Goal: Task Accomplishment & Management: Use online tool/utility

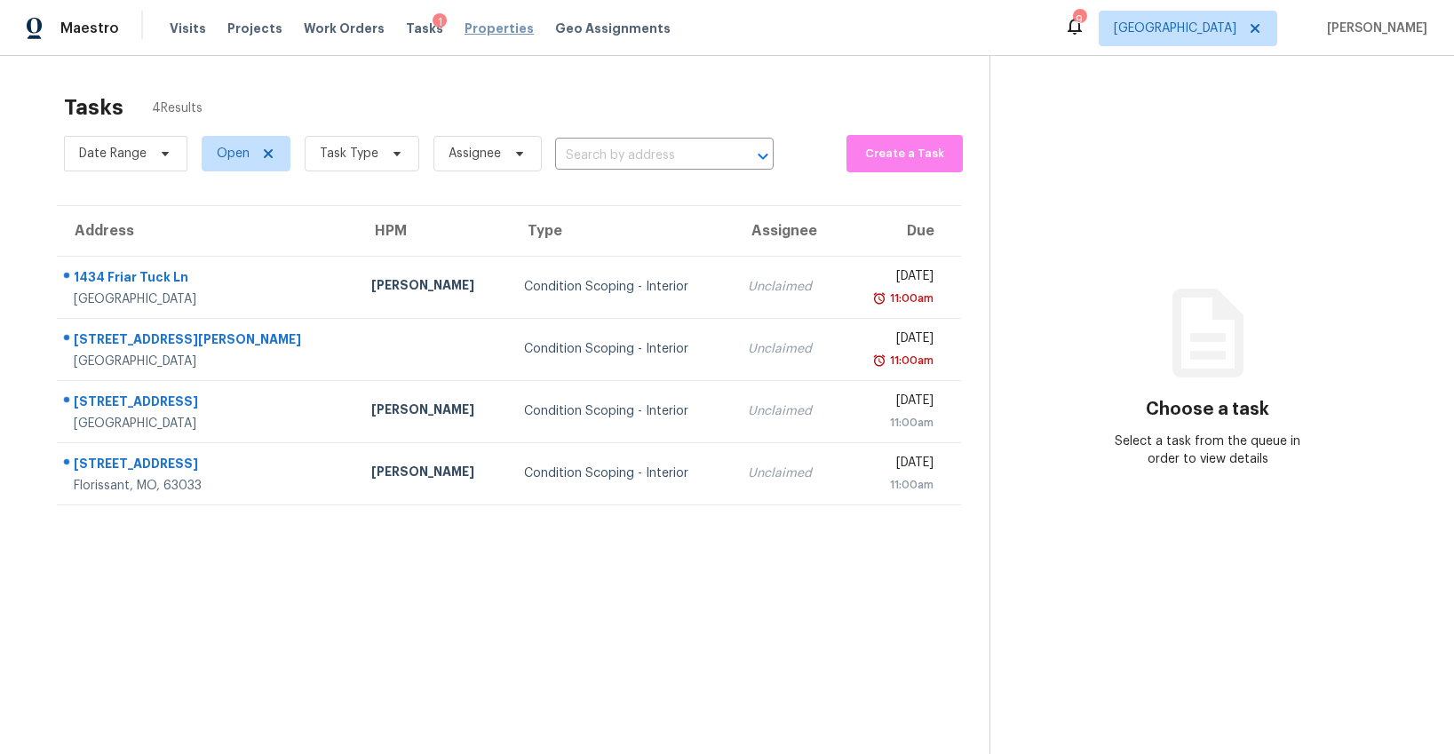
click at [484, 27] on span "Properties" at bounding box center [499, 29] width 69 height 18
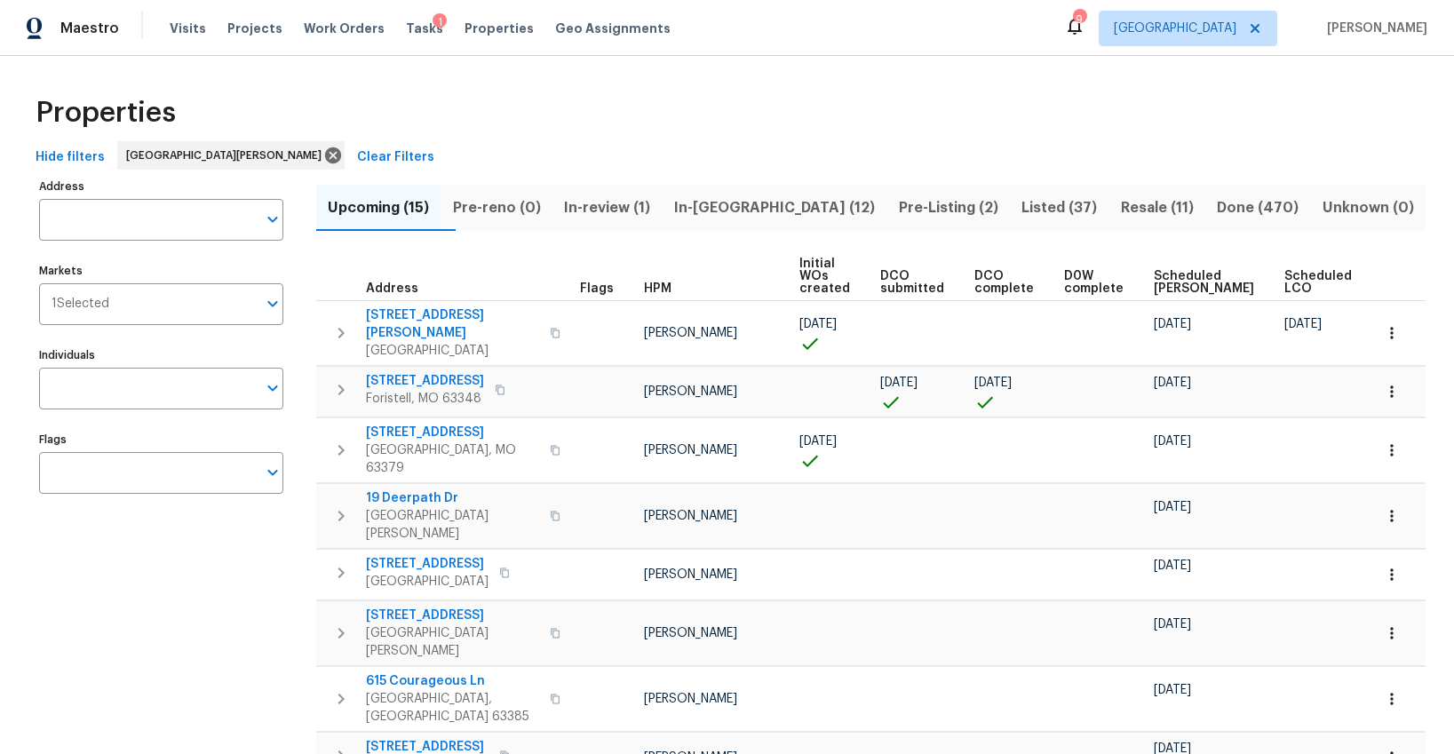
click at [1021, 206] on span "Listed (37)" at bounding box center [1060, 207] width 78 height 25
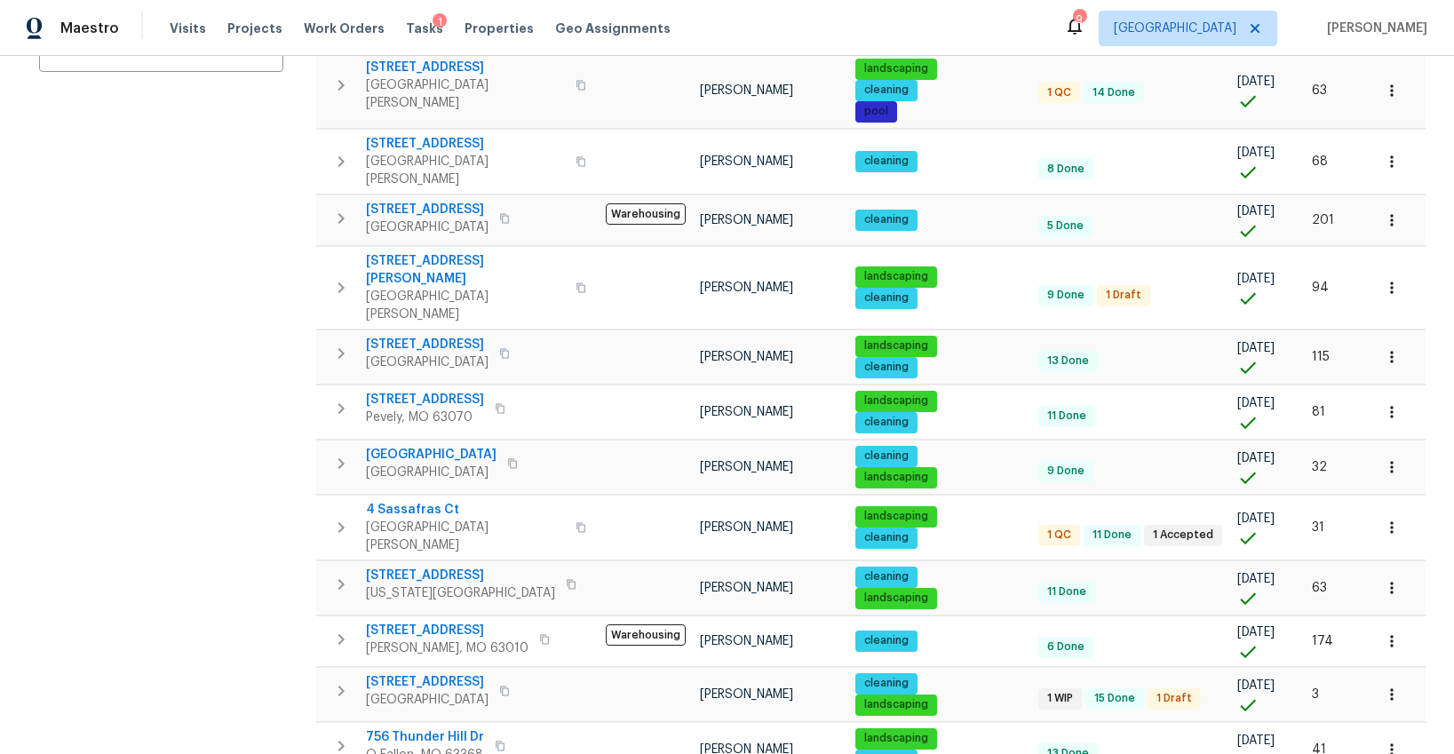
scroll to position [318, 0]
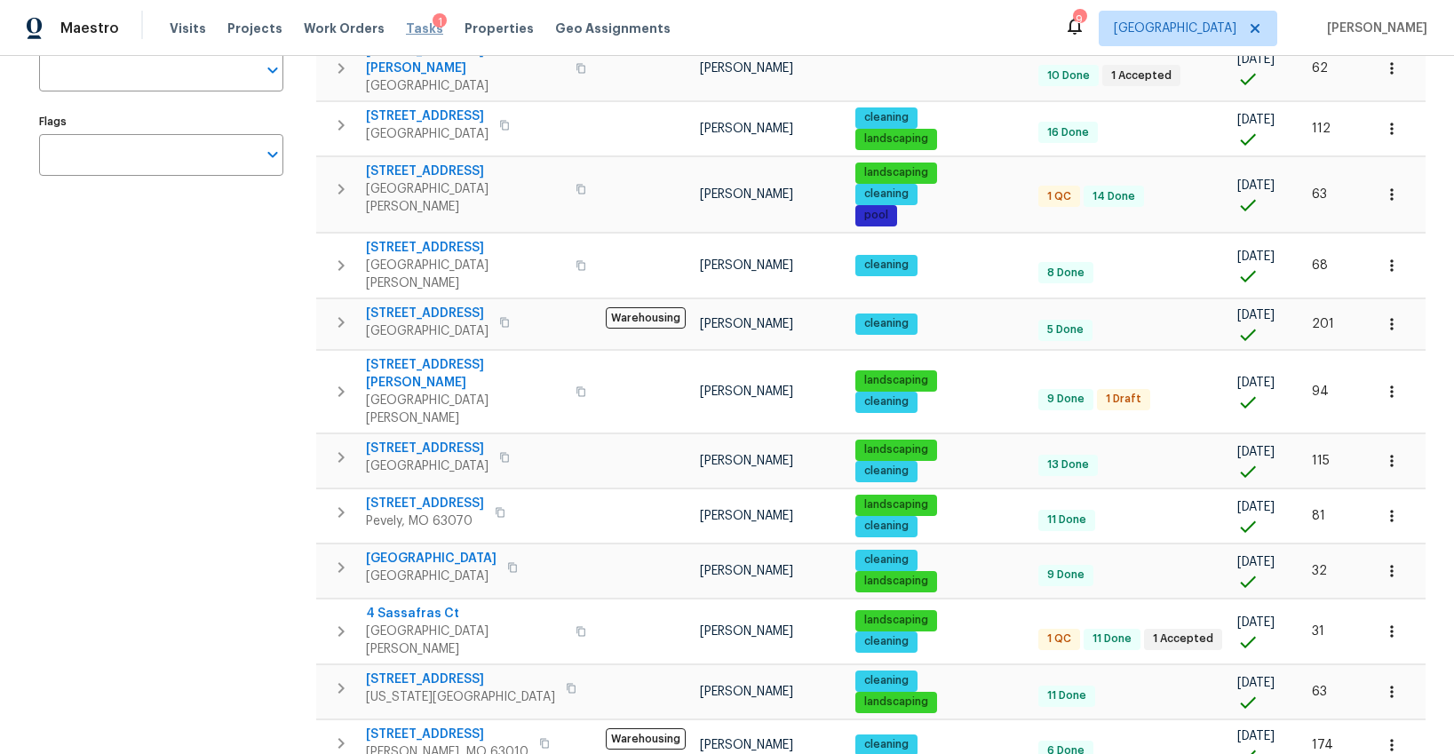
click at [406, 32] on span "Tasks" at bounding box center [424, 28] width 37 height 12
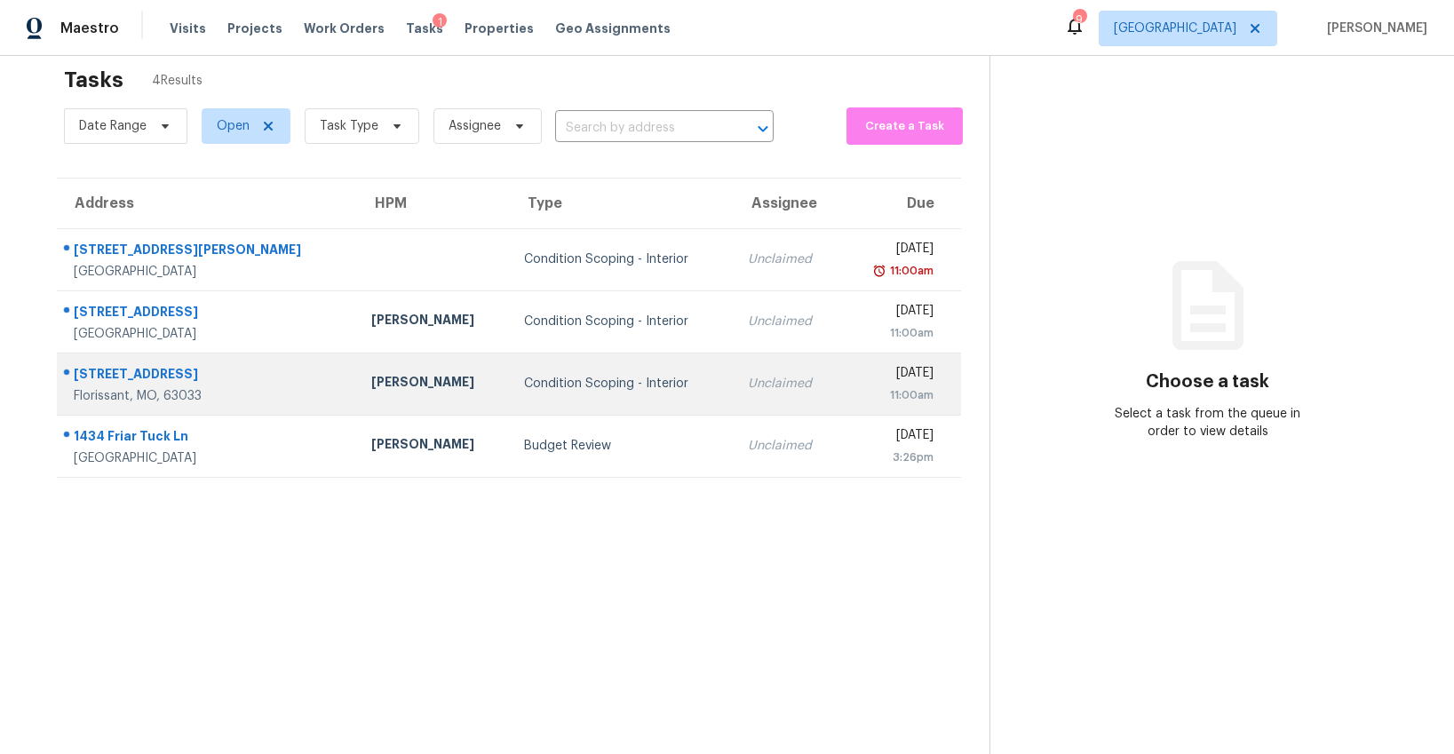
scroll to position [8, 0]
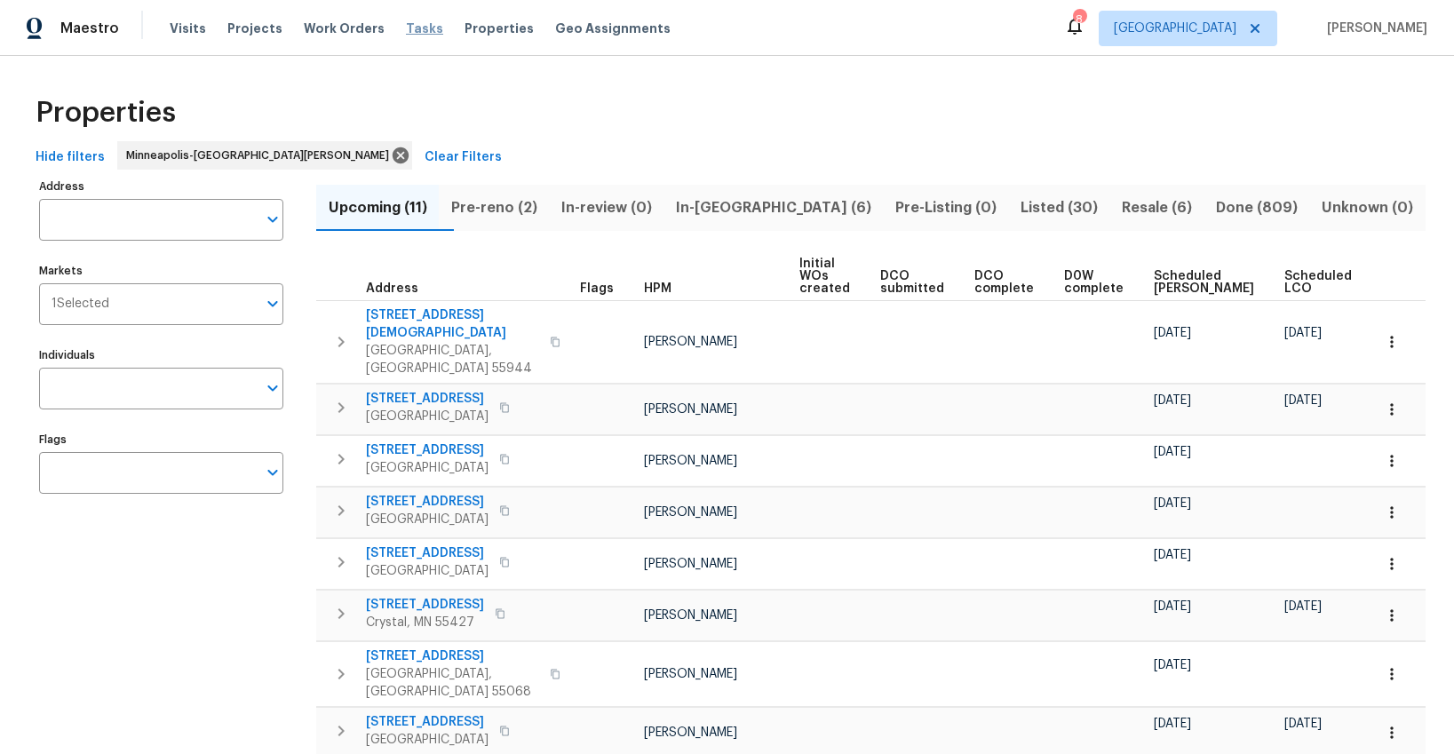
click at [406, 26] on span "Tasks" at bounding box center [424, 28] width 37 height 12
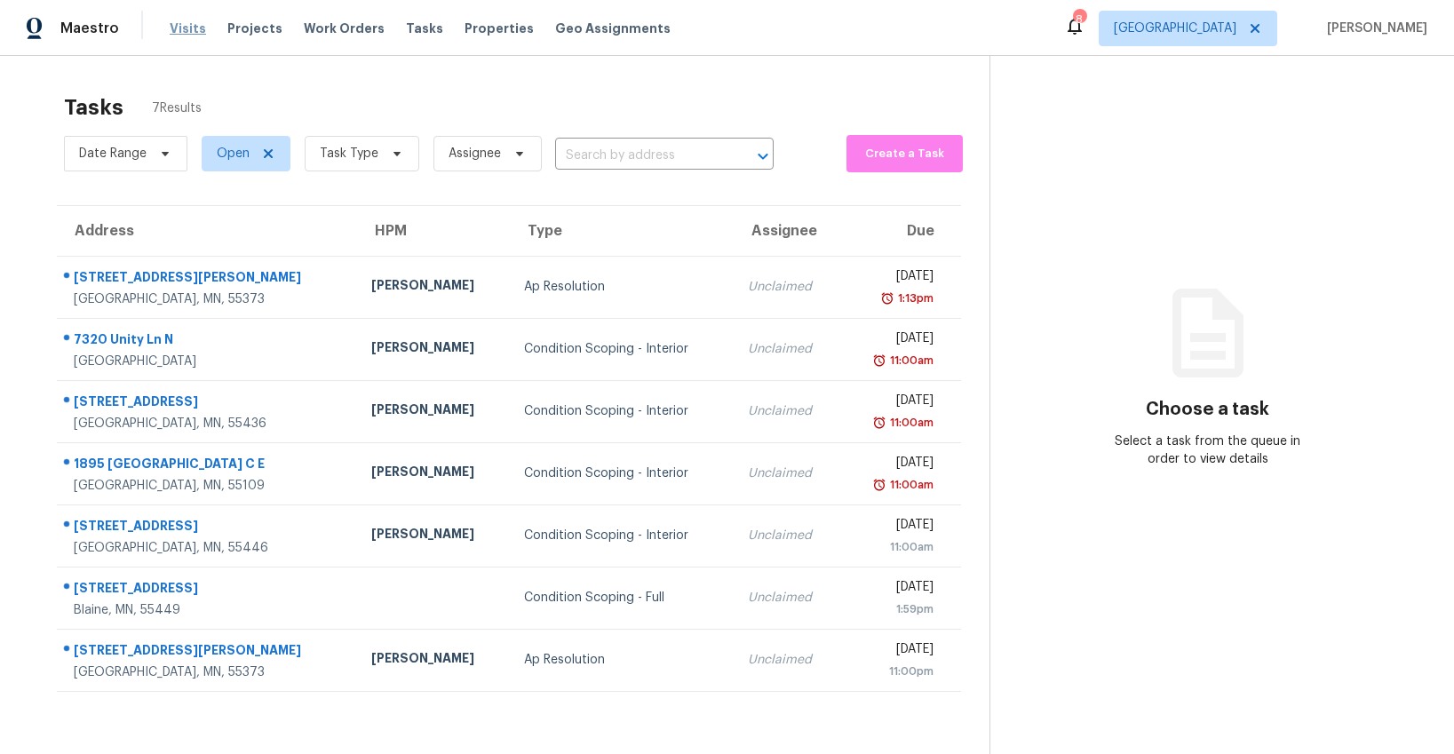
click at [179, 31] on span "Visits" at bounding box center [188, 29] width 36 height 18
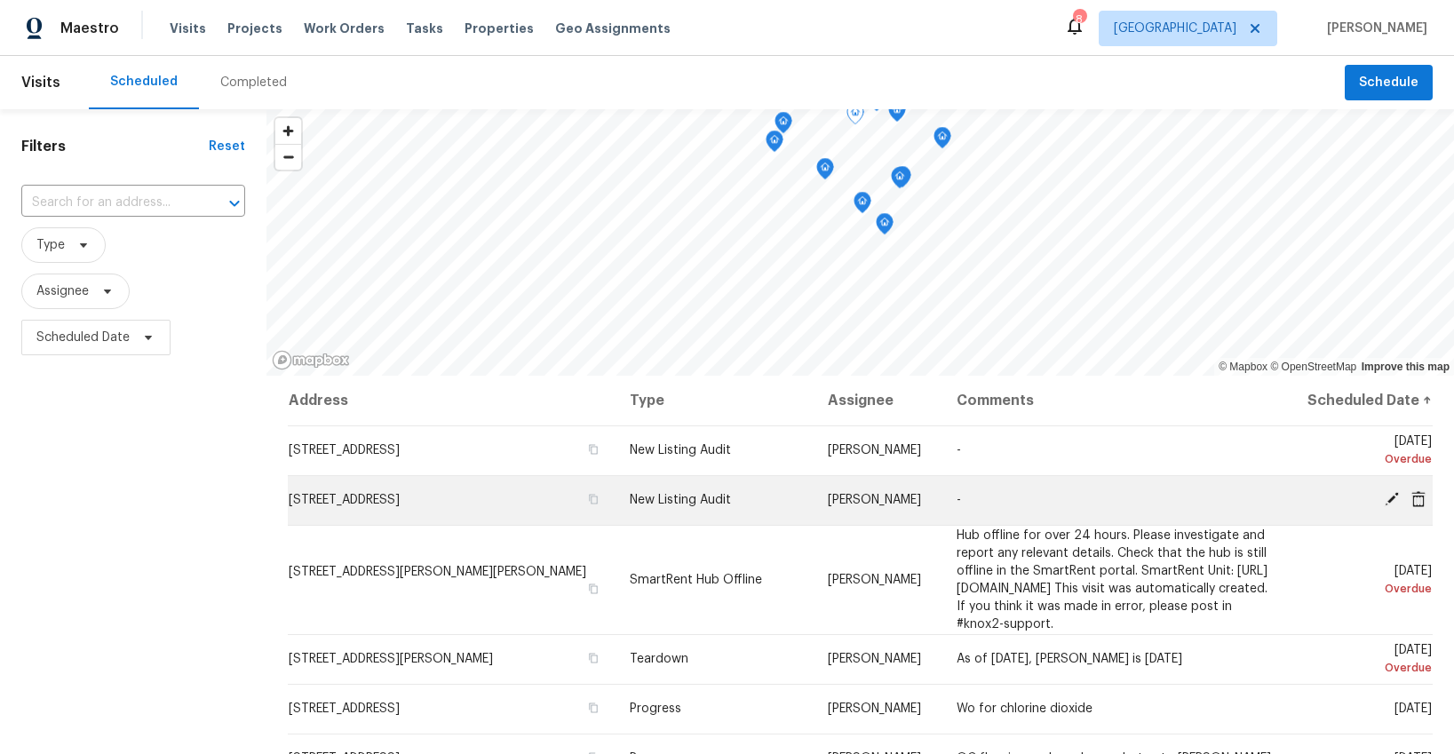
click at [1392, 499] on icon at bounding box center [1392, 499] width 14 height 14
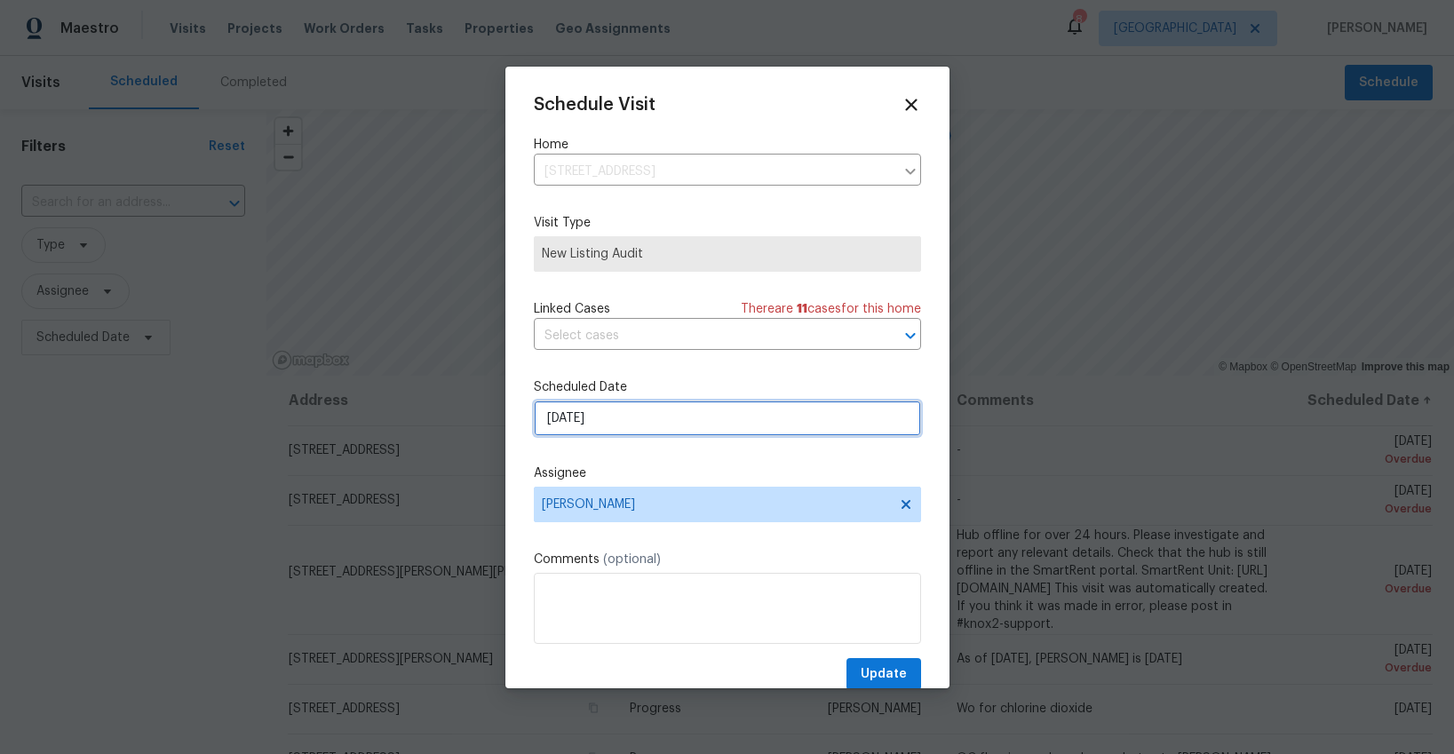
click at [585, 409] on input "9/5/2025" at bounding box center [727, 419] width 387 height 36
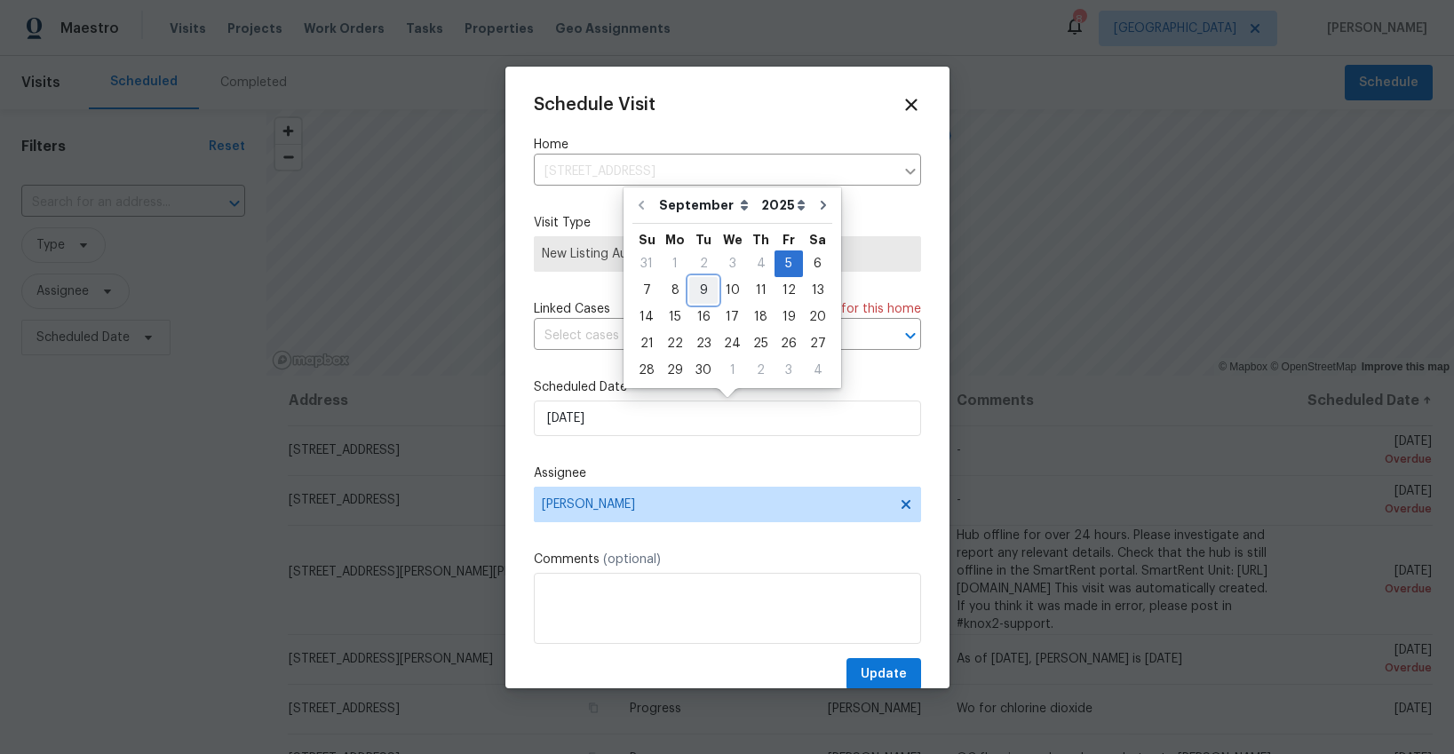
click at [699, 289] on div "9" at bounding box center [703, 290] width 28 height 25
type input "9/9/2025"
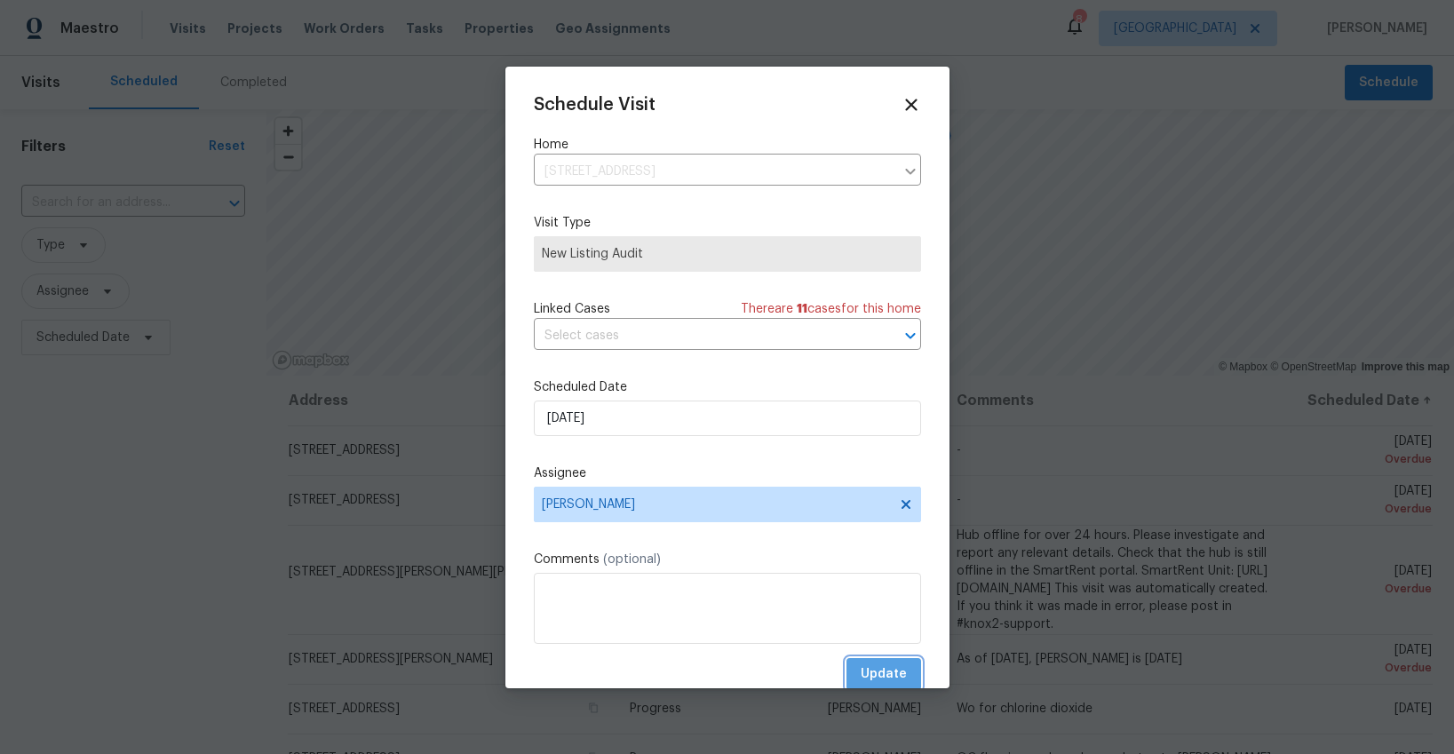
click at [887, 674] on span "Update" at bounding box center [884, 675] width 46 height 22
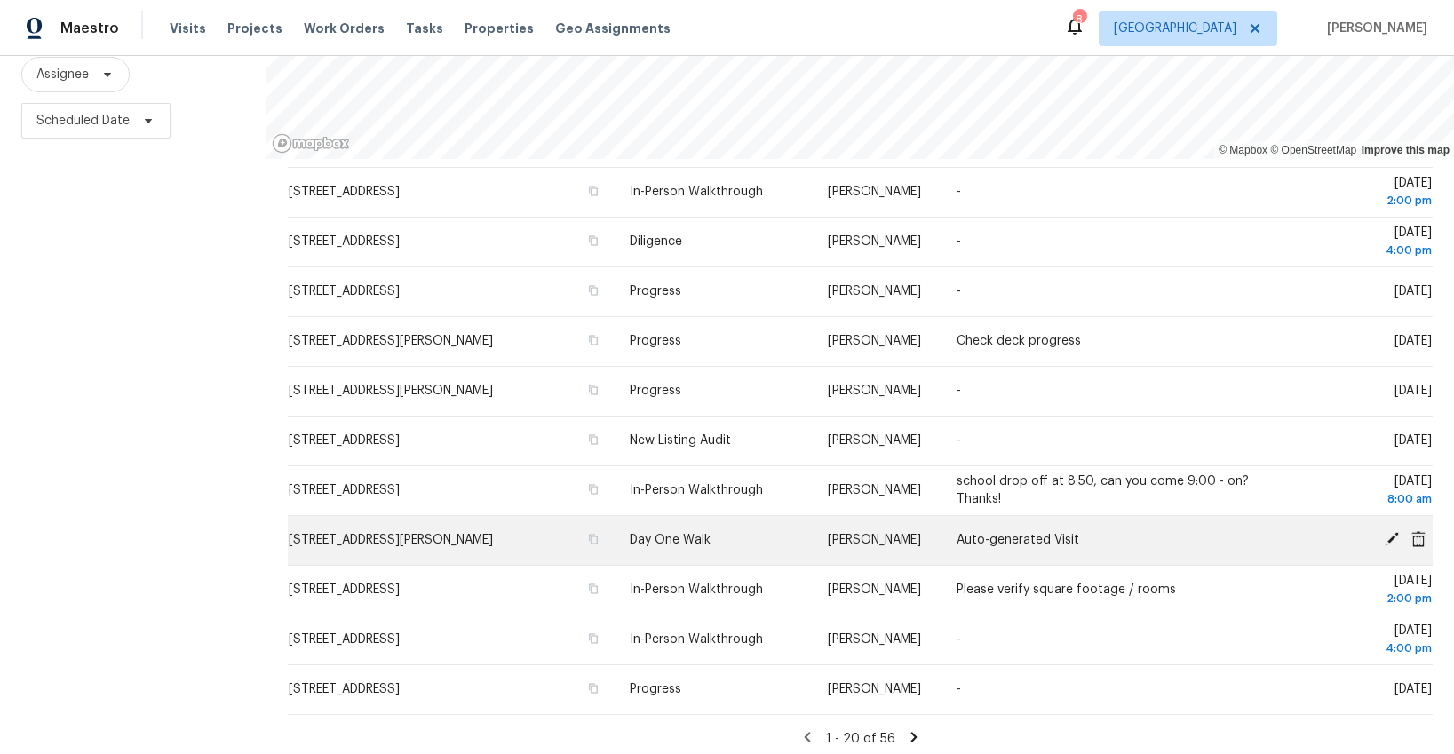
scroll to position [225, 0]
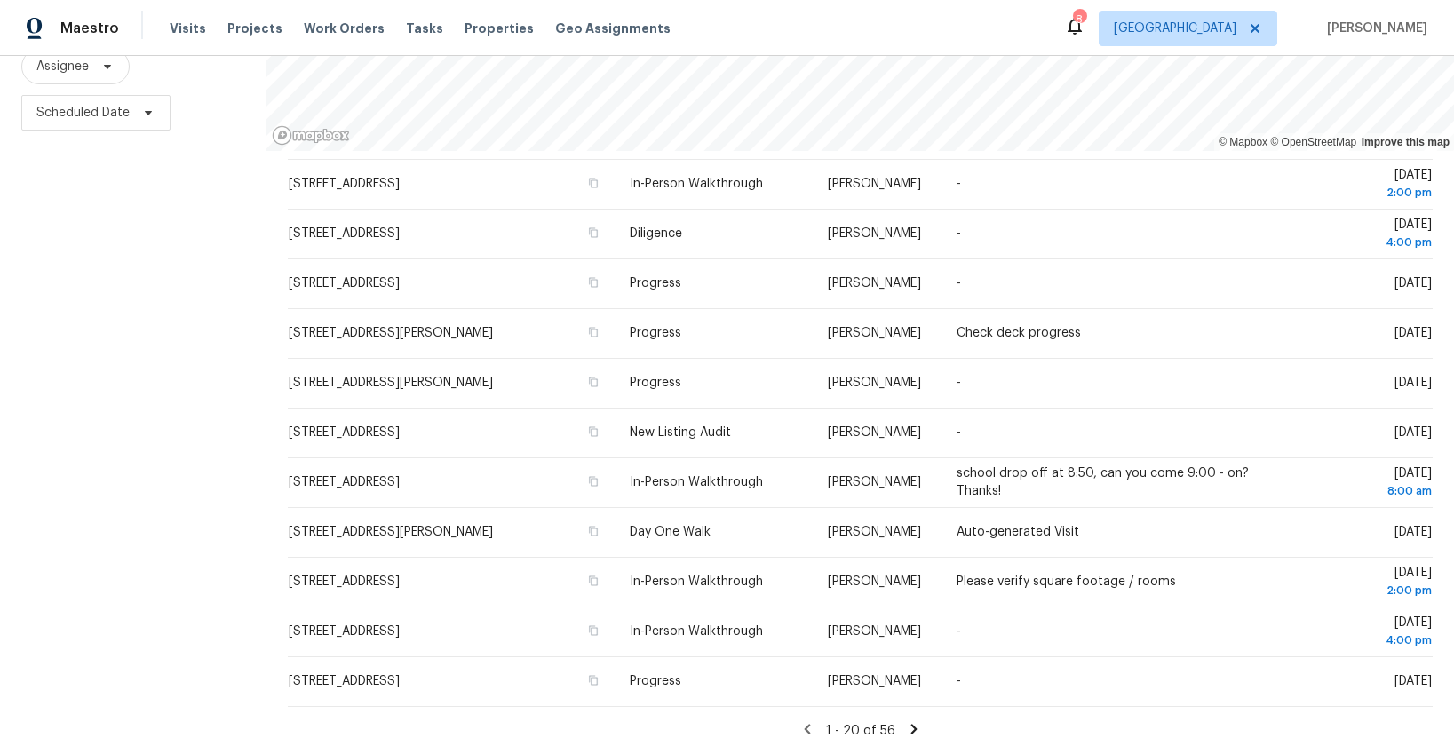
click at [912, 727] on icon at bounding box center [914, 729] width 6 height 10
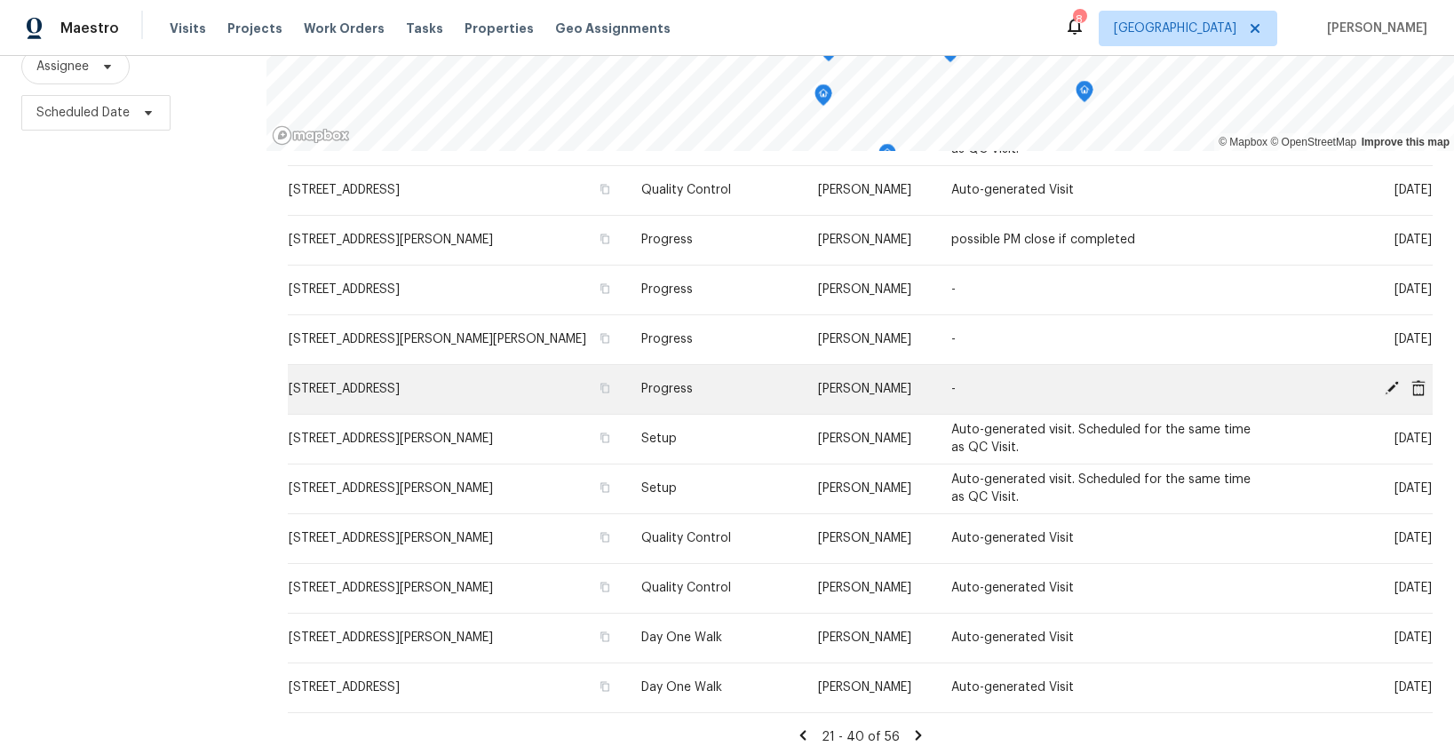
scroll to position [490, 0]
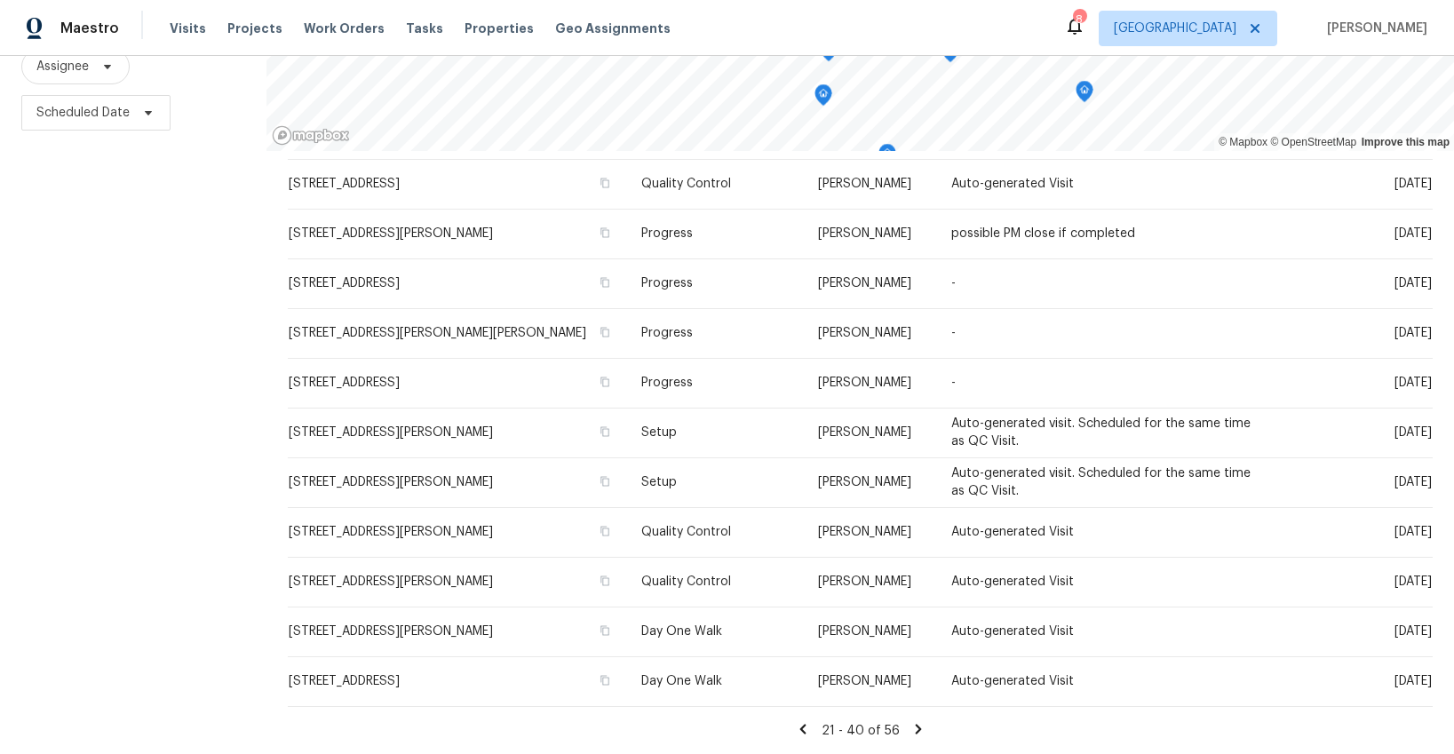
click at [912, 730] on icon at bounding box center [919, 729] width 16 height 16
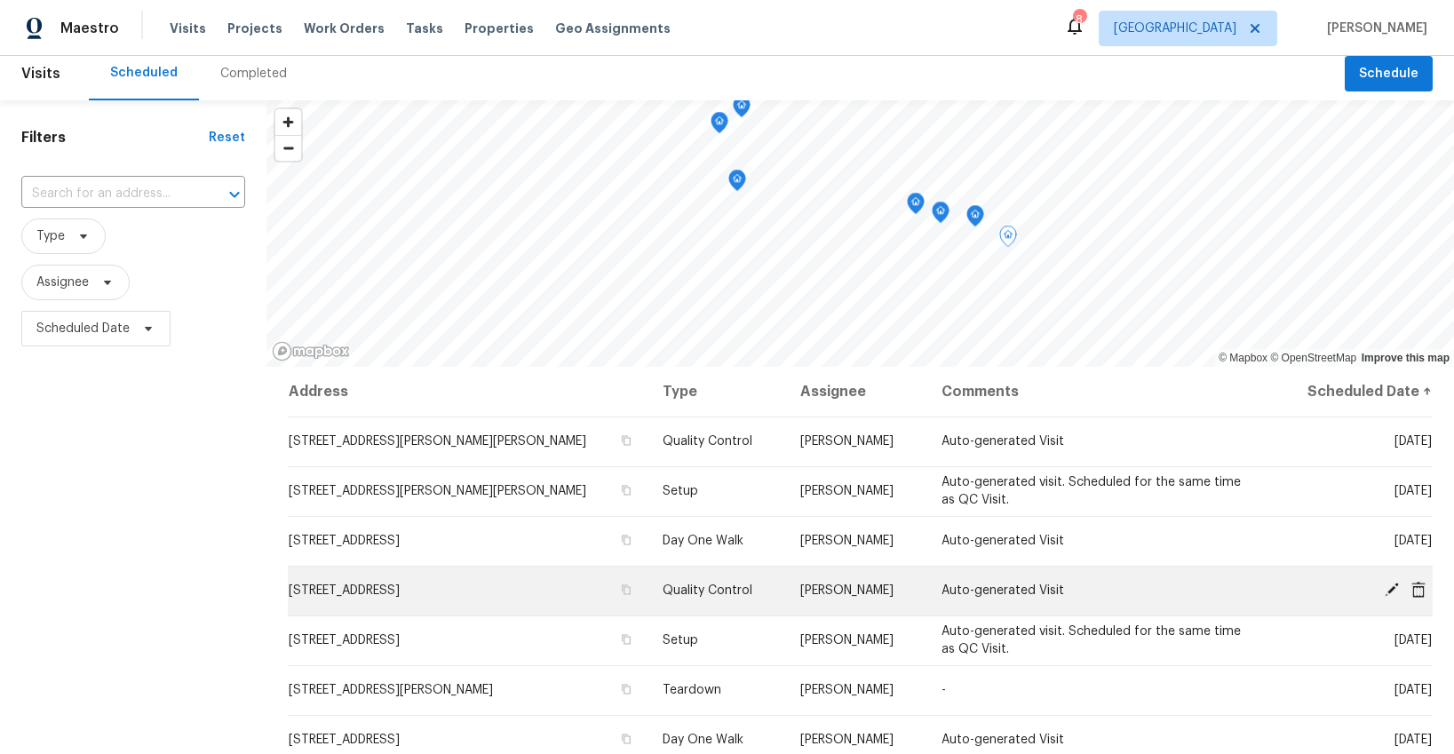
scroll to position [0, 0]
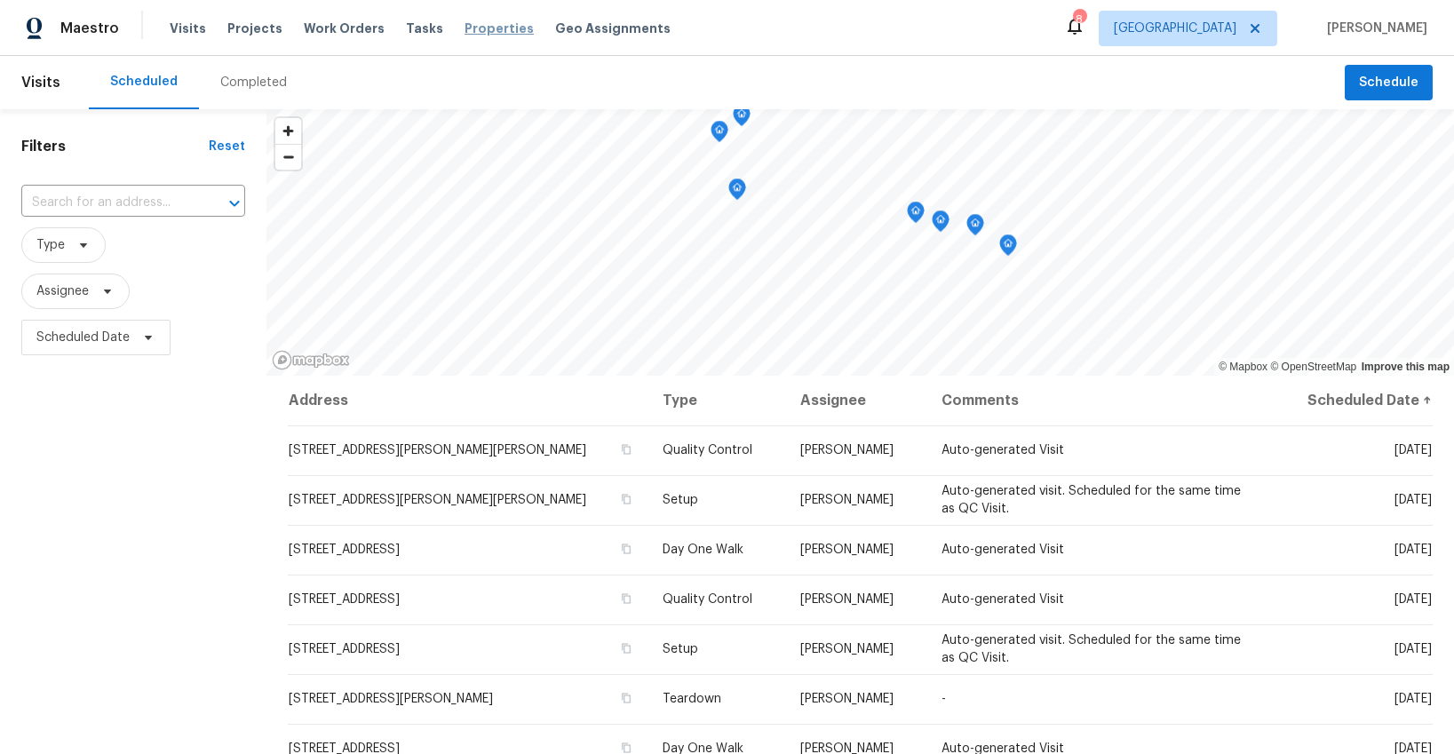
click at [491, 31] on span "Properties" at bounding box center [499, 29] width 69 height 18
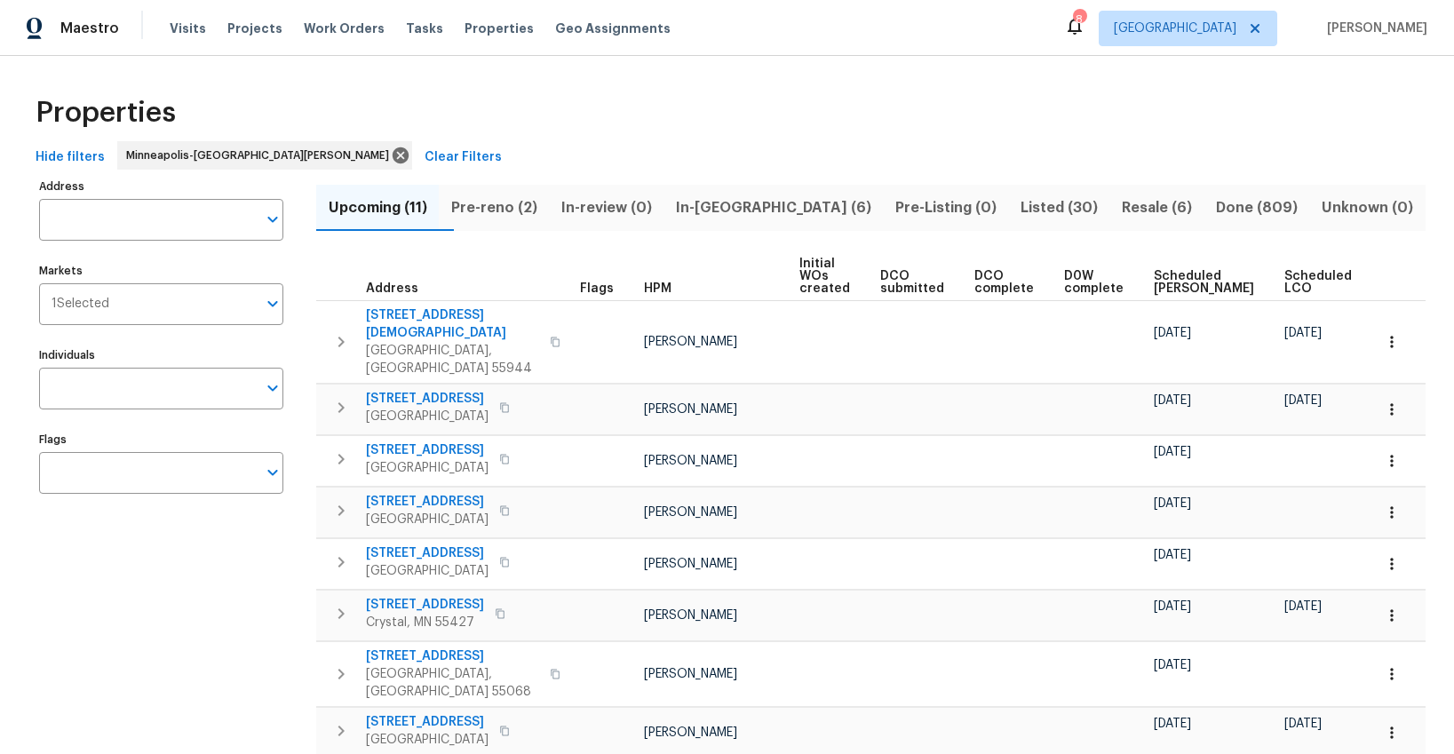
scroll to position [1, 0]
click at [514, 207] on span "Pre-reno (2)" at bounding box center [494, 207] width 89 height 25
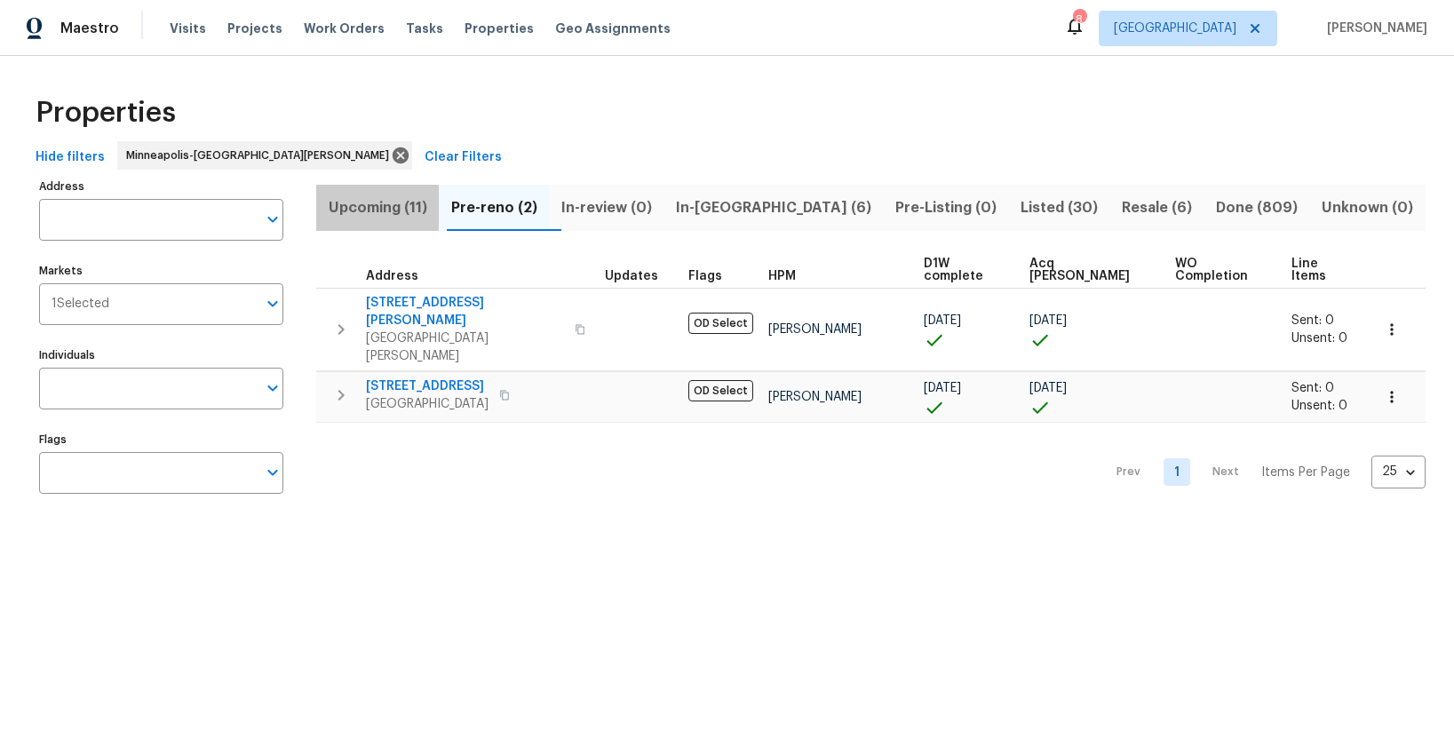
click at [386, 209] on span "Upcoming (11)" at bounding box center [377, 207] width 101 height 25
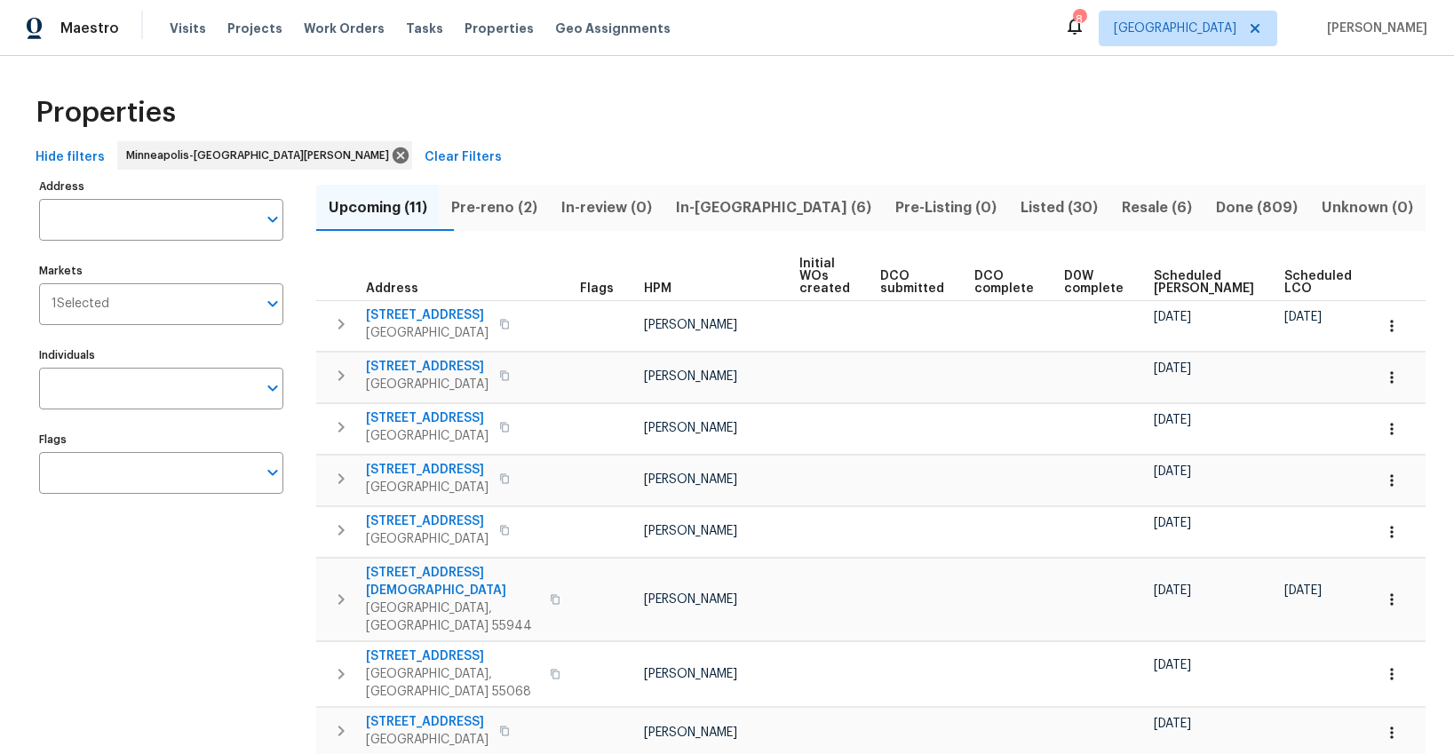
click at [1383, 283] on span "Ready Date" at bounding box center [1402, 282] width 39 height 25
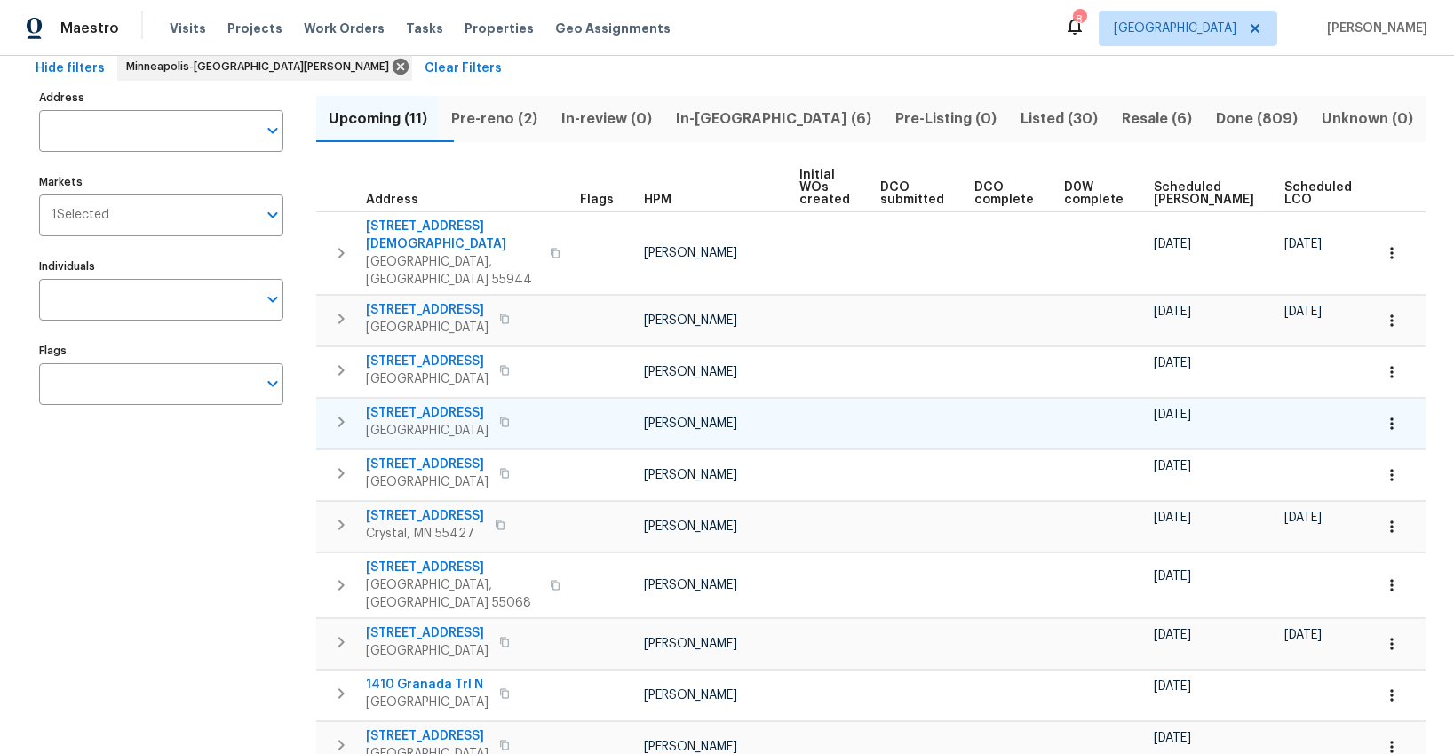
scroll to position [0, 41]
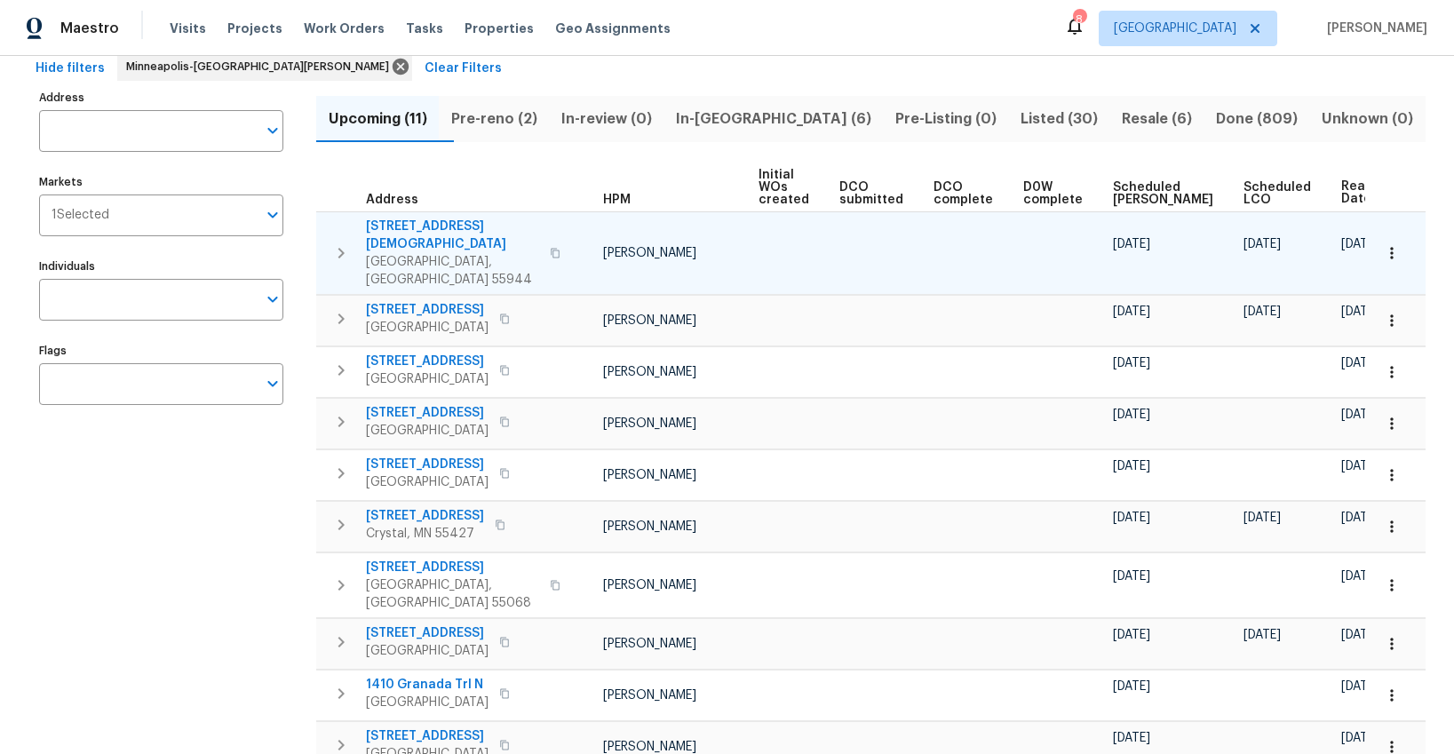
click at [397, 228] on span "303 6th St SW" at bounding box center [452, 236] width 173 height 36
click at [1392, 244] on icon "button" at bounding box center [1392, 253] width 18 height 18
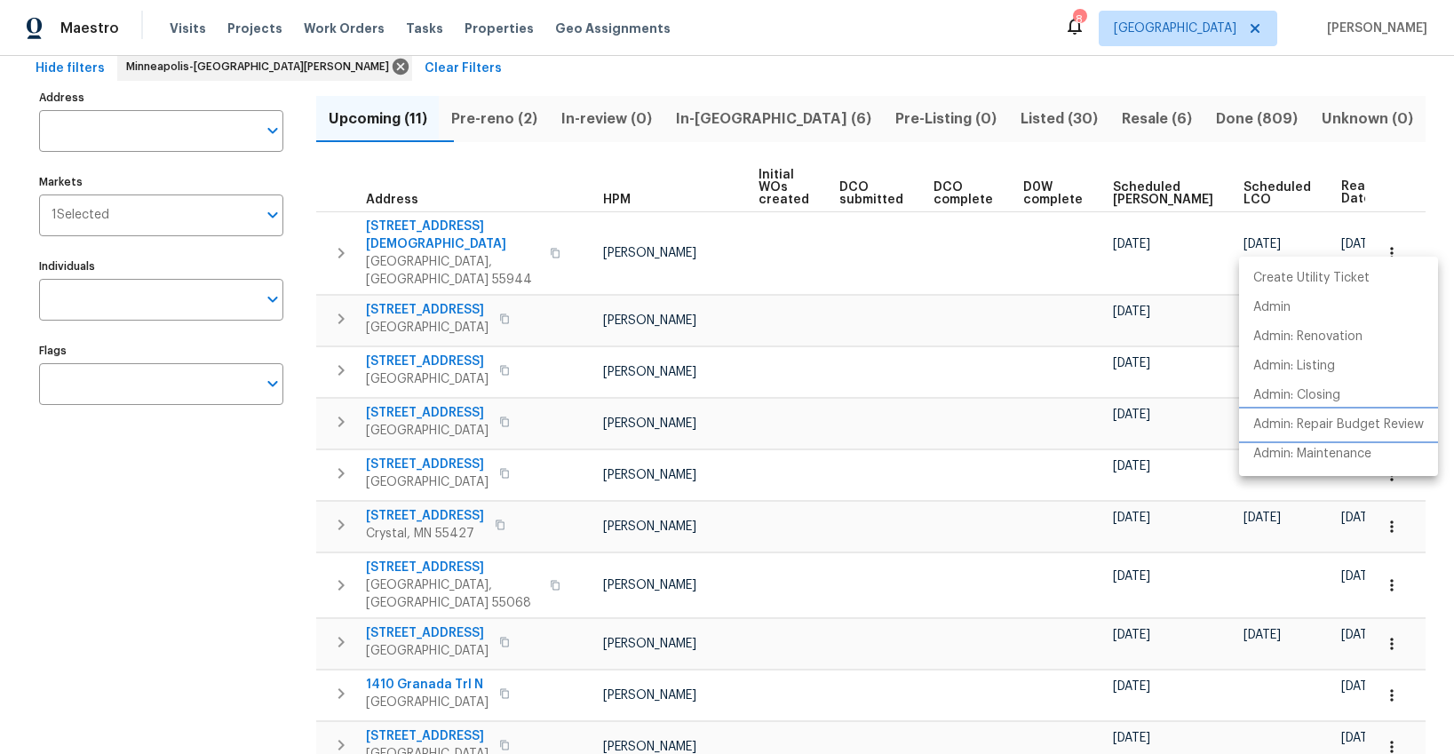
click at [1292, 421] on p "Admin: Repair Budget Review" at bounding box center [1339, 425] width 171 height 19
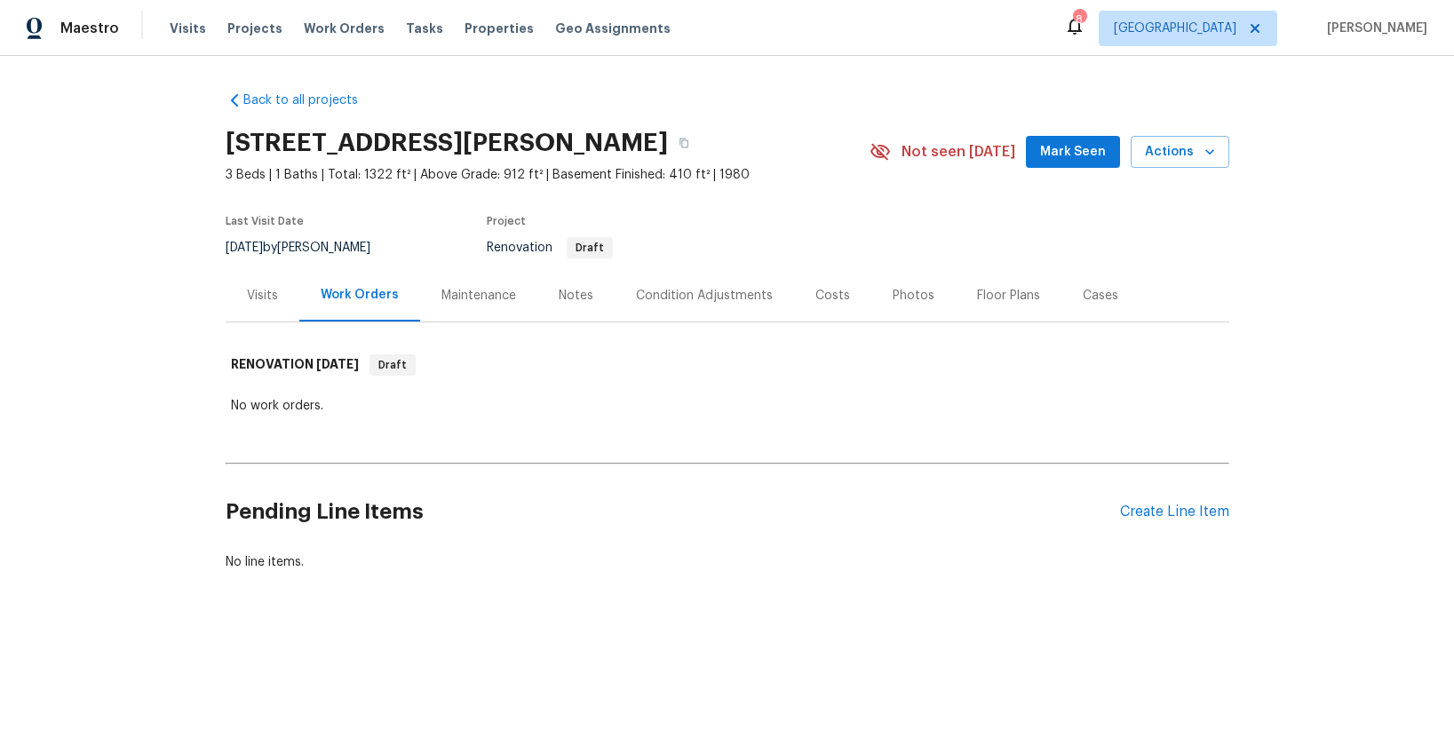
click at [831, 299] on div "Costs" at bounding box center [833, 296] width 35 height 18
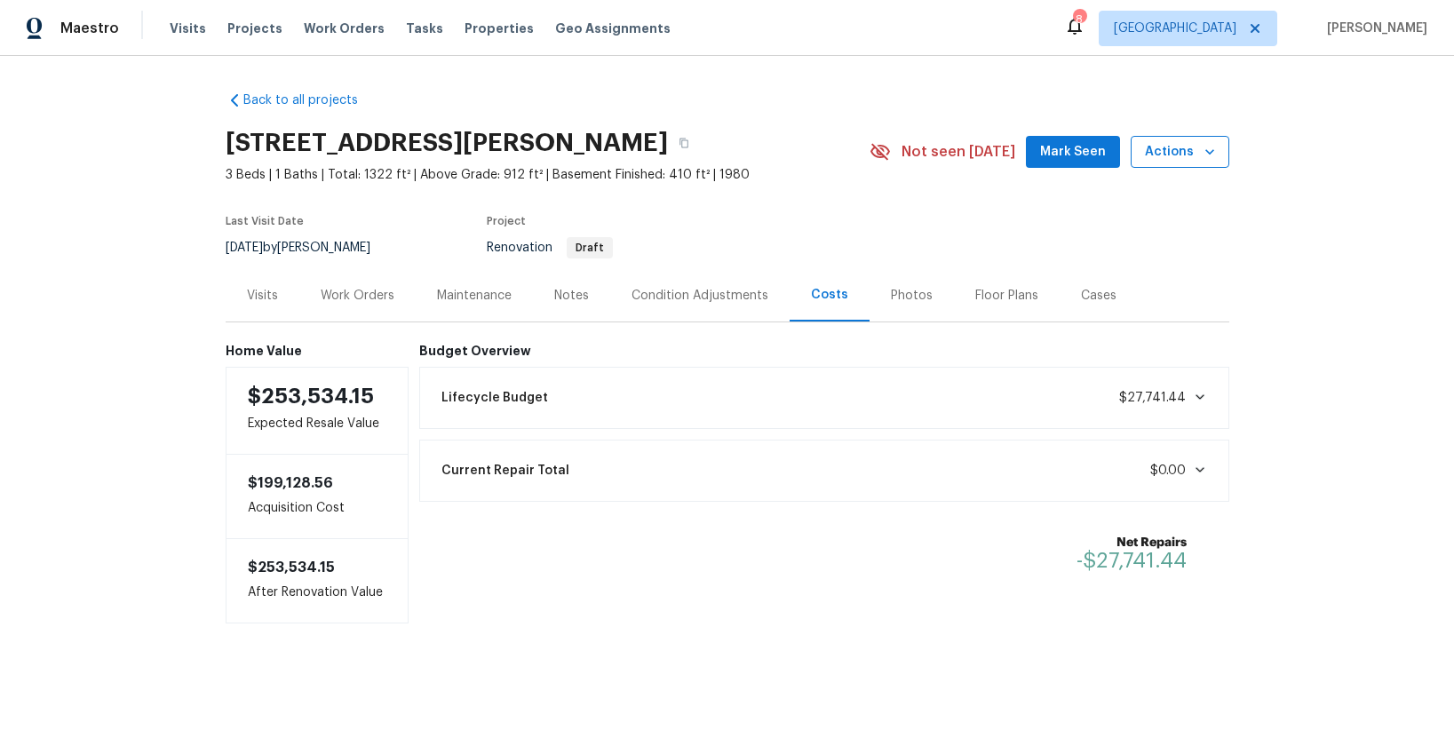
click at [1173, 148] on span "Actions" at bounding box center [1180, 152] width 70 height 22
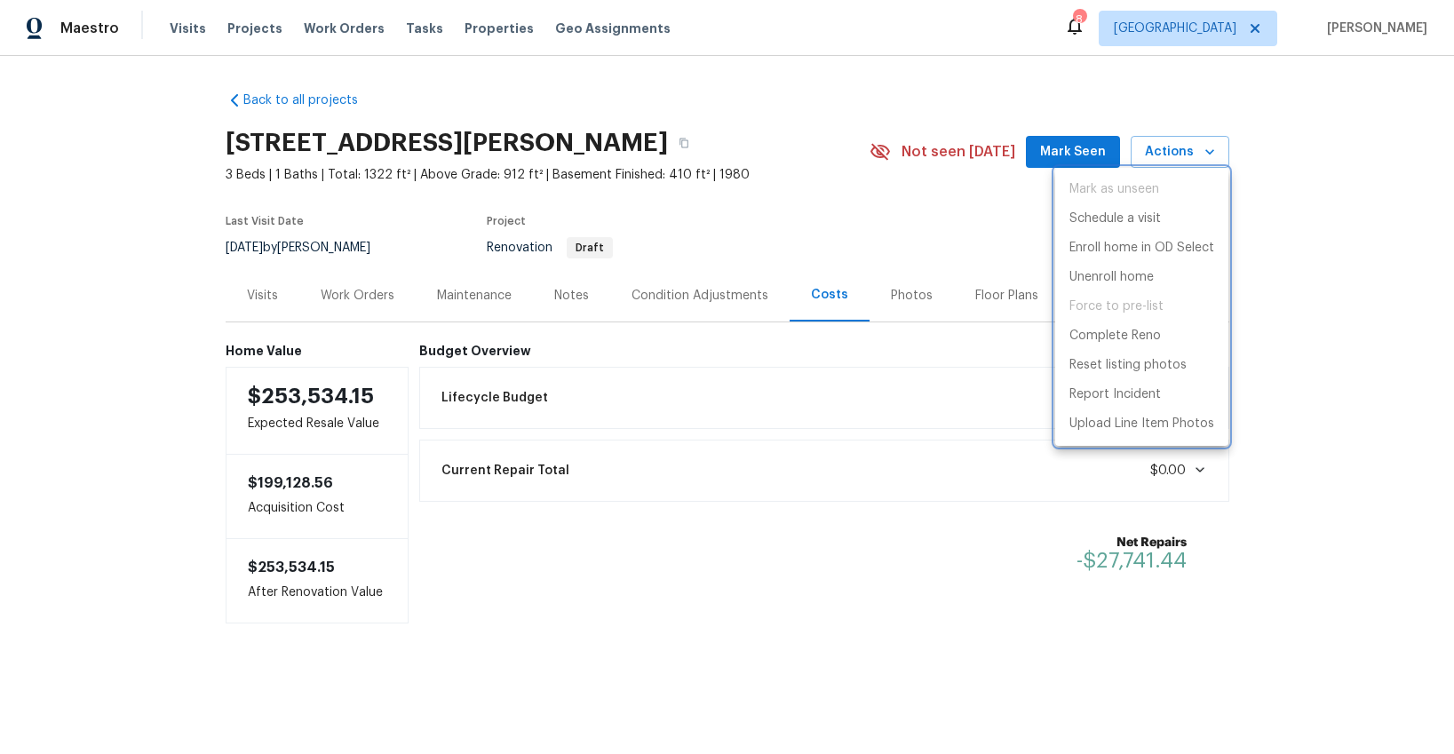
click at [984, 215] on div at bounding box center [727, 377] width 1454 height 754
